Goal: Information Seeking & Learning: Learn about a topic

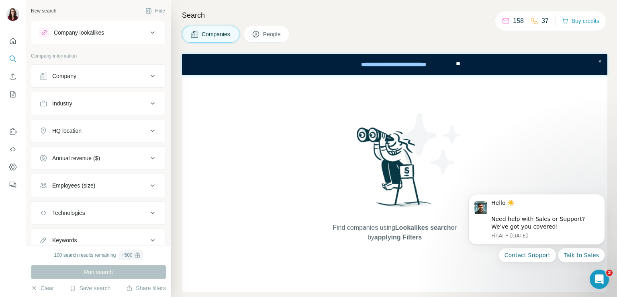
click at [455, 102] on div "Find companies using Lookalikes search or by applying Filters" at bounding box center [395, 183] width 145 height 217
click at [489, 115] on div "Find companies using Lookalikes search or by applying Filters" at bounding box center [395, 183] width 426 height 217
click at [204, 128] on div "Find companies using Lookalikes search or by applying Filters" at bounding box center [395, 183] width 426 height 217
click at [15, 40] on icon "Quick start" at bounding box center [13, 41] width 6 height 6
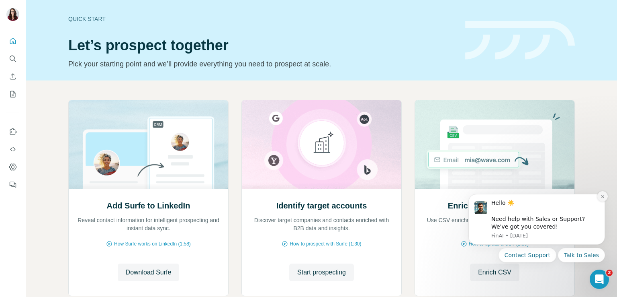
click at [600, 197] on button "Dismiss notification" at bounding box center [603, 196] width 10 height 10
click at [604, 199] on icon "Dismiss notification" at bounding box center [603, 196] width 4 height 4
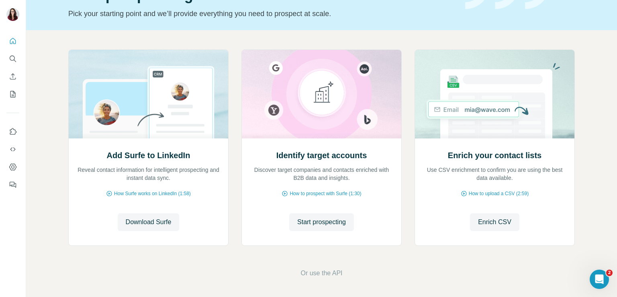
scroll to position [51, 0]
click at [158, 192] on span "How Surfe works on LinkedIn (1:58)" at bounding box center [152, 192] width 77 height 7
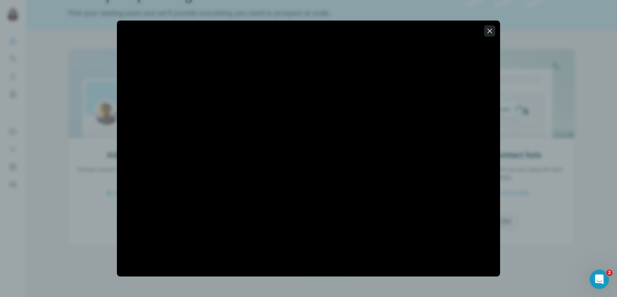
click at [488, 32] on icon "button" at bounding box center [490, 31] width 8 height 8
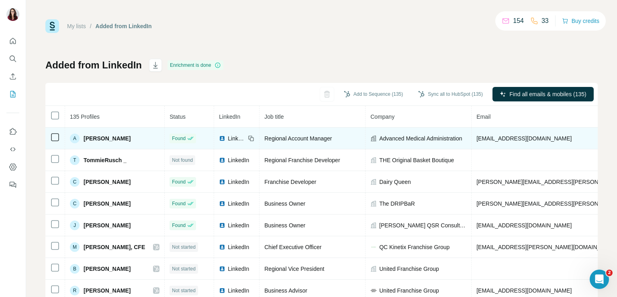
click at [110, 139] on span "[PERSON_NAME]" at bounding box center [107, 138] width 47 height 8
click at [103, 137] on span "[PERSON_NAME]" at bounding box center [107, 138] width 47 height 8
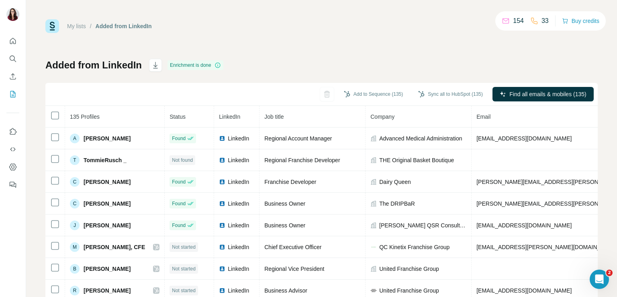
click at [385, 52] on div "My lists / Added from LinkedIn 154 33 Buy credits Added from LinkedIn Enrichmen…" at bounding box center [321, 168] width 553 height 299
